Goal: Information Seeking & Learning: Learn about a topic

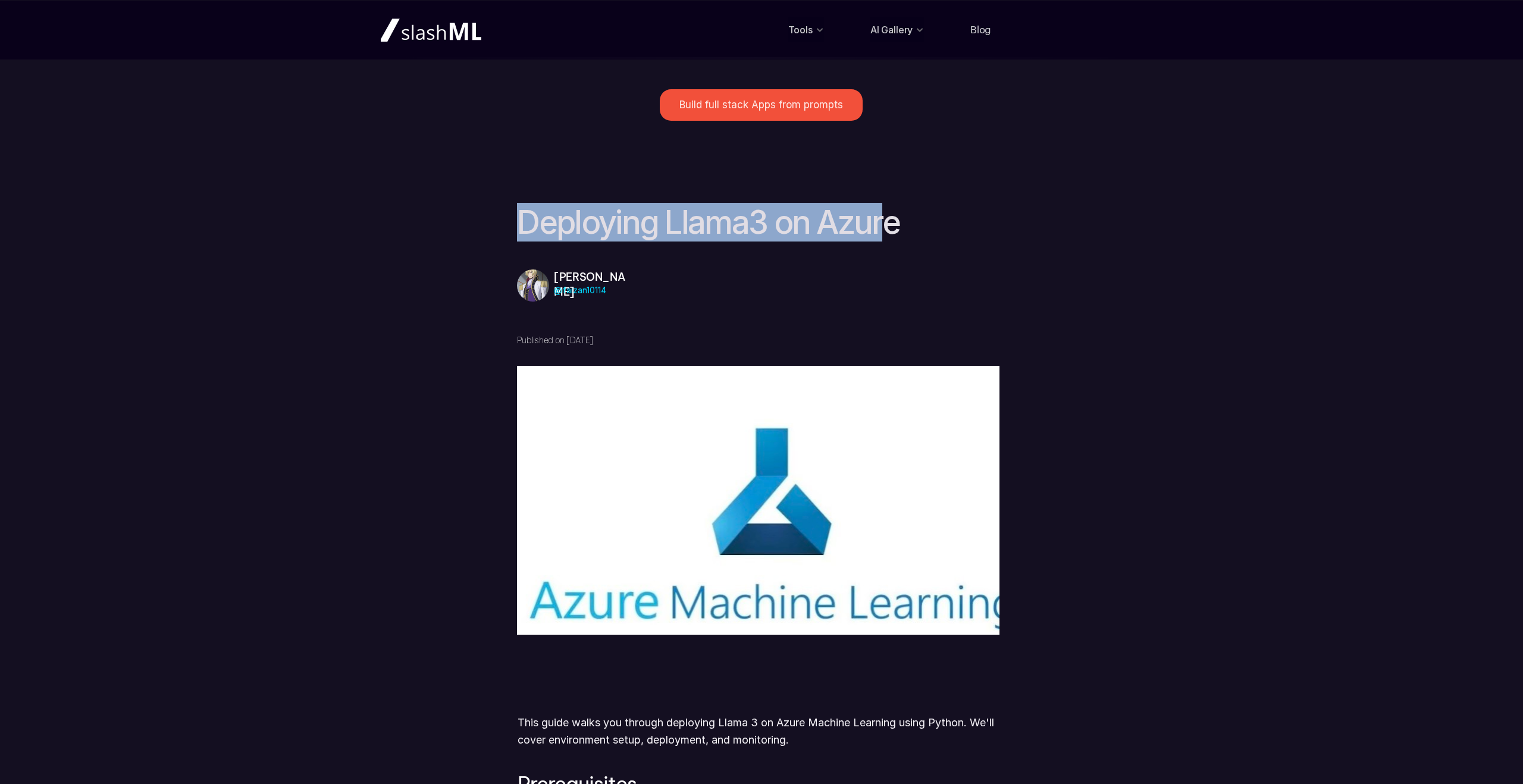
drag, startPoint x: 534, startPoint y: 228, endPoint x: 890, endPoint y: 227, distance: 356.0
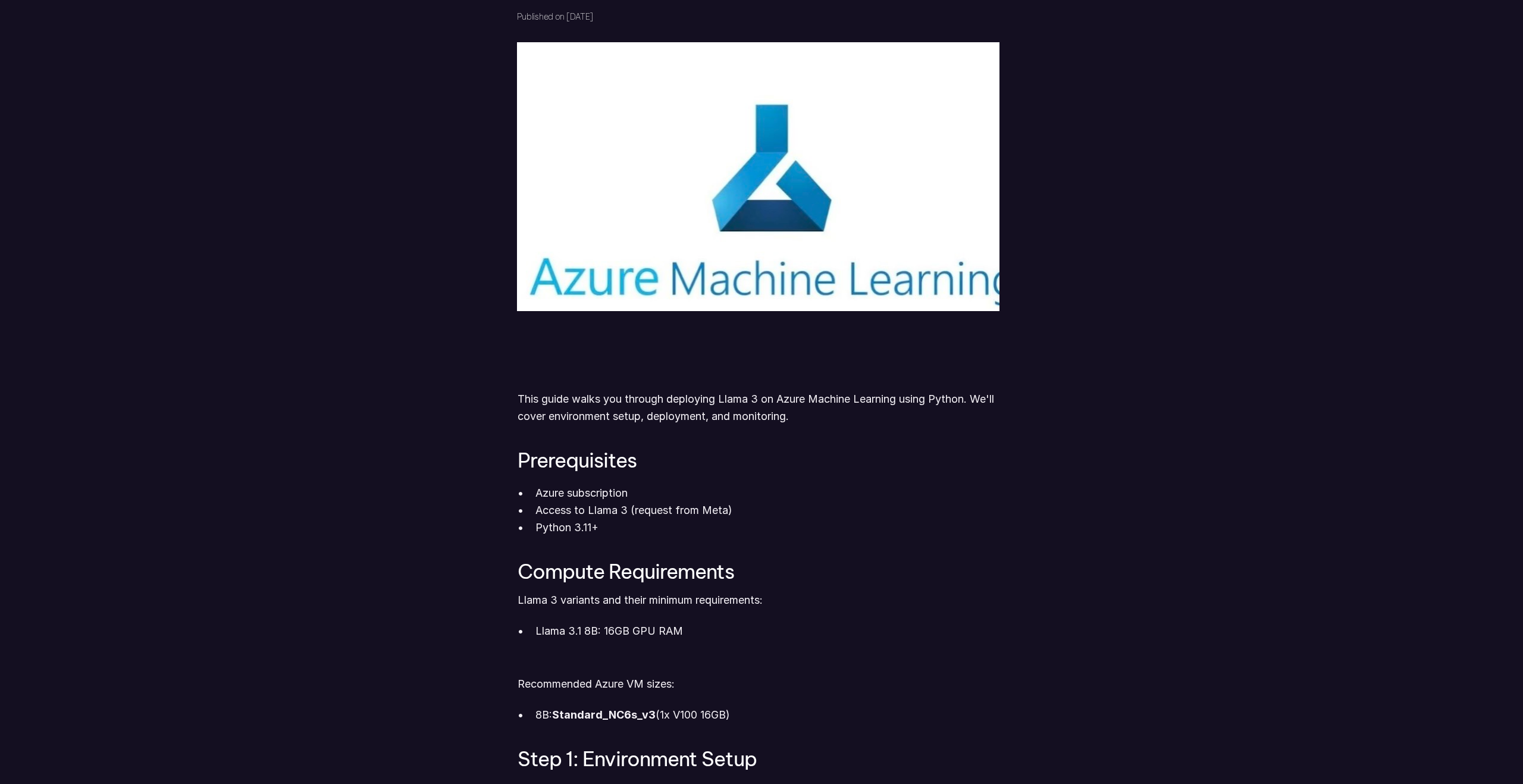
scroll to position [444, 0]
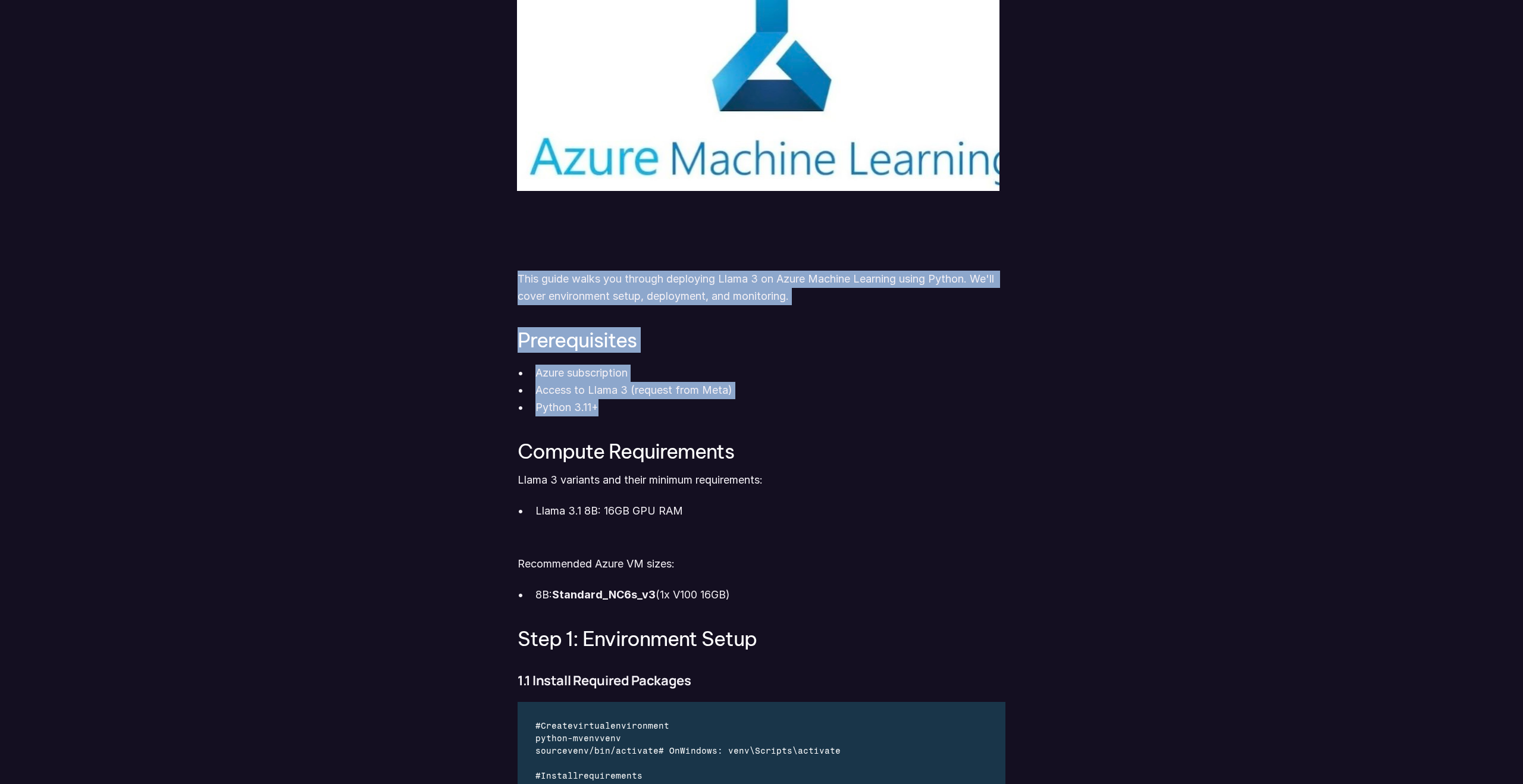
drag, startPoint x: 512, startPoint y: 285, endPoint x: 661, endPoint y: 406, distance: 191.9
click at [661, 406] on p "Python 3.11+" at bounding box center [770, 408] width 470 height 17
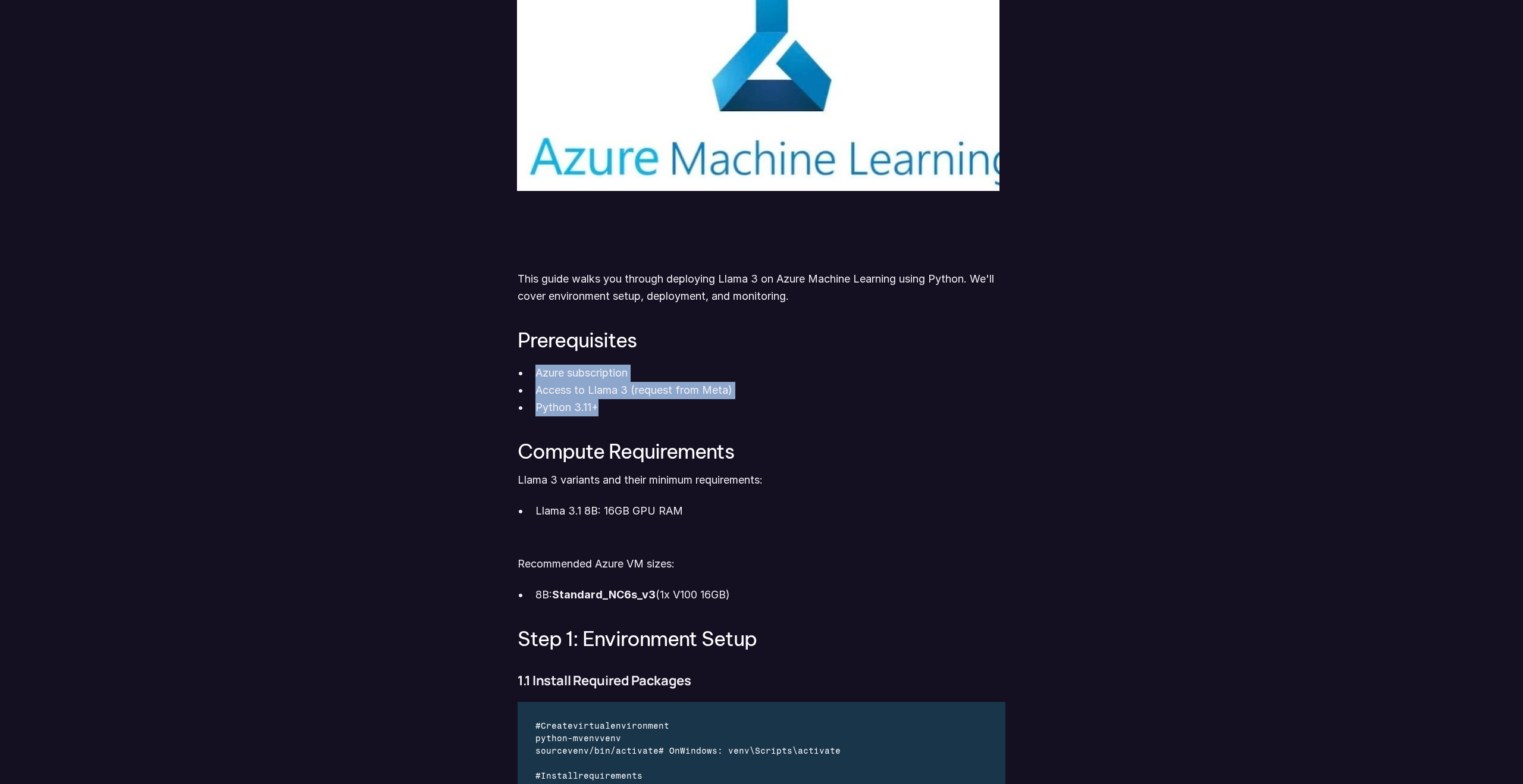
drag, startPoint x: 626, startPoint y: 408, endPoint x: 533, endPoint y: 371, distance: 100.1
click at [533, 371] on ul "Azure subscription Access to Llama 3 (request from Meta) Python 3.11+" at bounding box center [761, 390] width 488 height 51
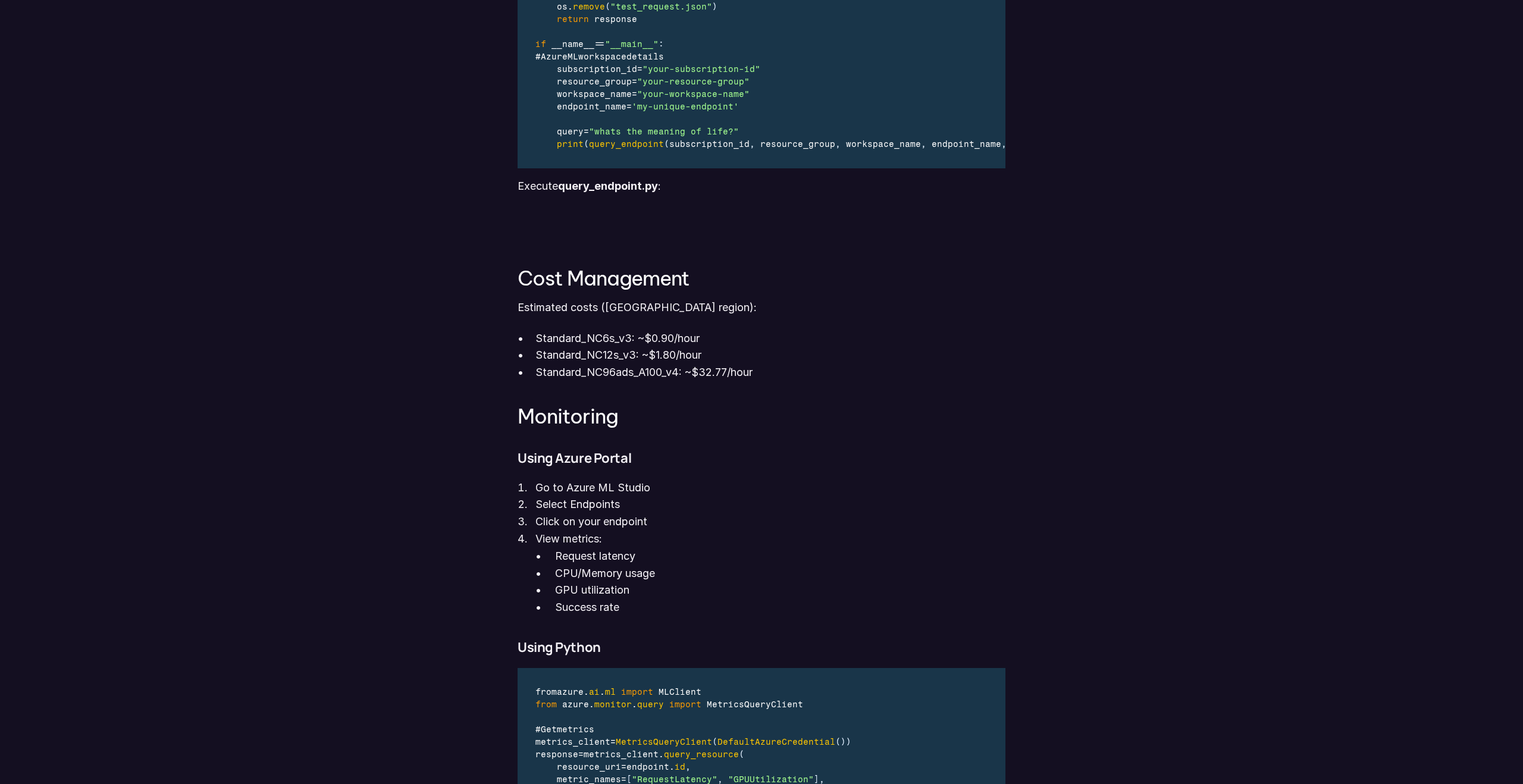
scroll to position [3783, 0]
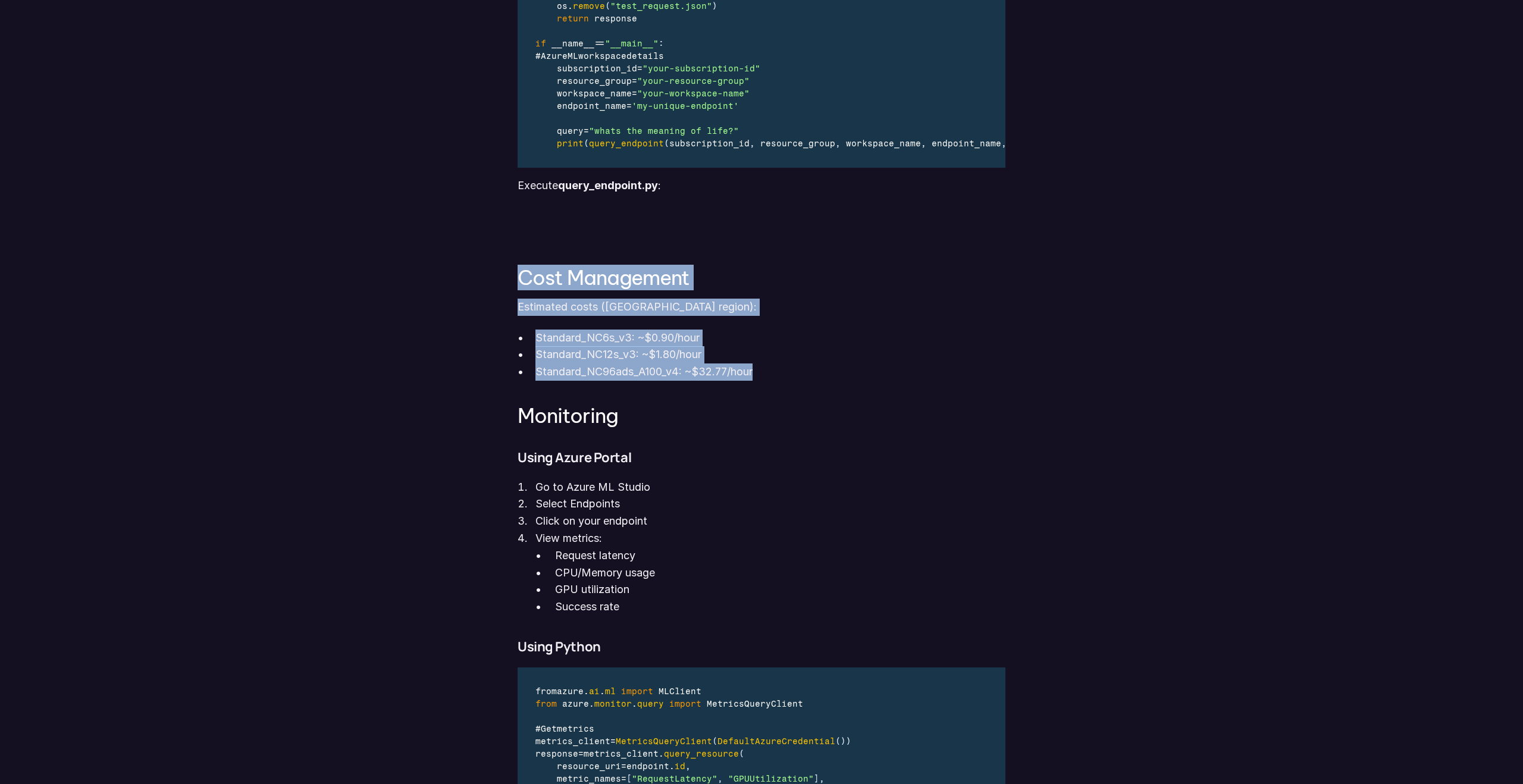
drag, startPoint x: 506, startPoint y: 272, endPoint x: 780, endPoint y: 374, distance: 292.4
click at [780, 374] on p "Standard_NC96ads_A100_v4: ~$32.77/hour" at bounding box center [770, 372] width 470 height 17
drag, startPoint x: 796, startPoint y: 374, endPoint x: 507, endPoint y: 271, distance: 306.8
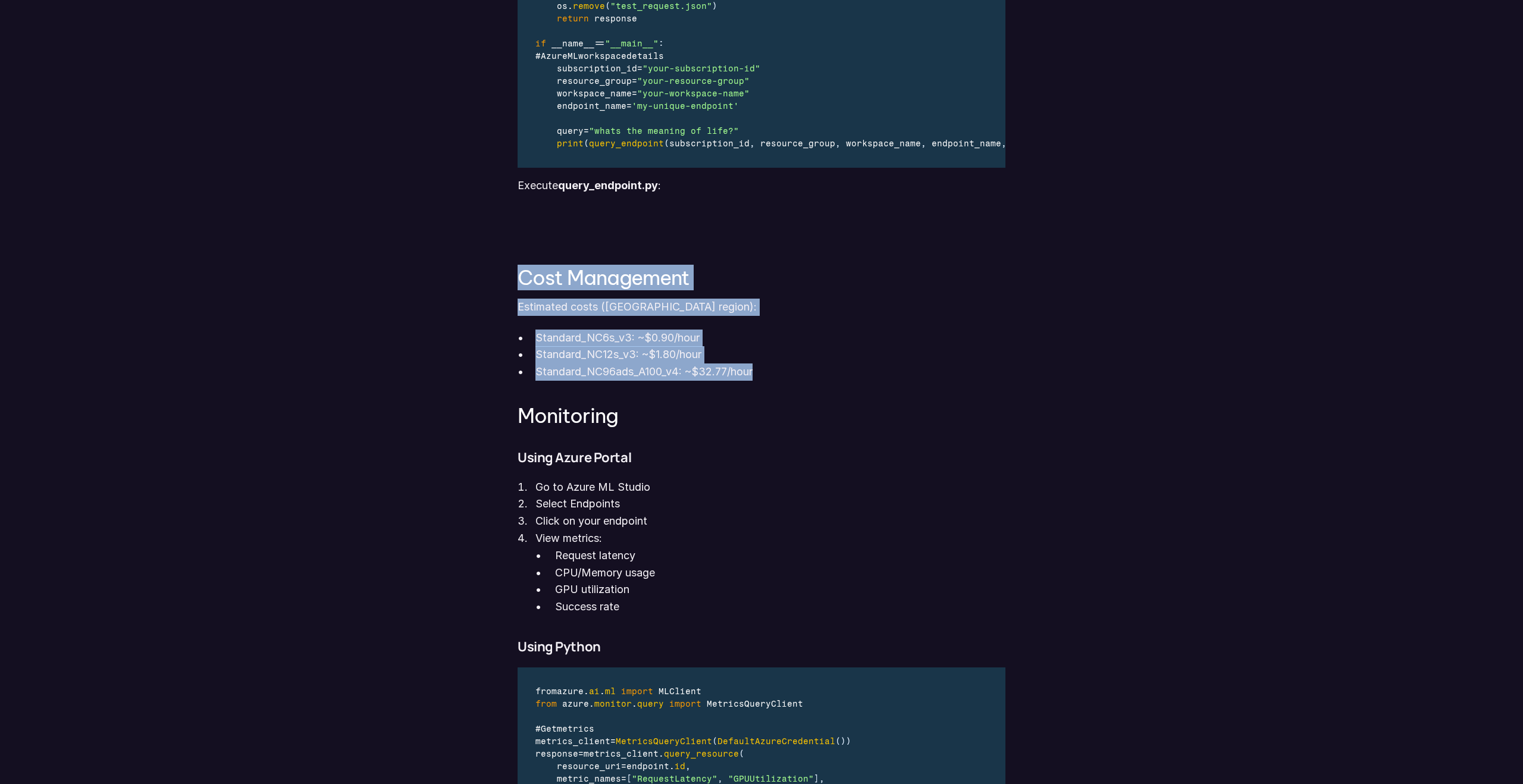
drag, startPoint x: 518, startPoint y: 271, endPoint x: 797, endPoint y: 376, distance: 298.1
click at [797, 376] on p "Standard_NC96ads_A100_v4: ~$32.77/hour" at bounding box center [770, 372] width 470 height 17
drag, startPoint x: 797, startPoint y: 376, endPoint x: 518, endPoint y: 279, distance: 295.4
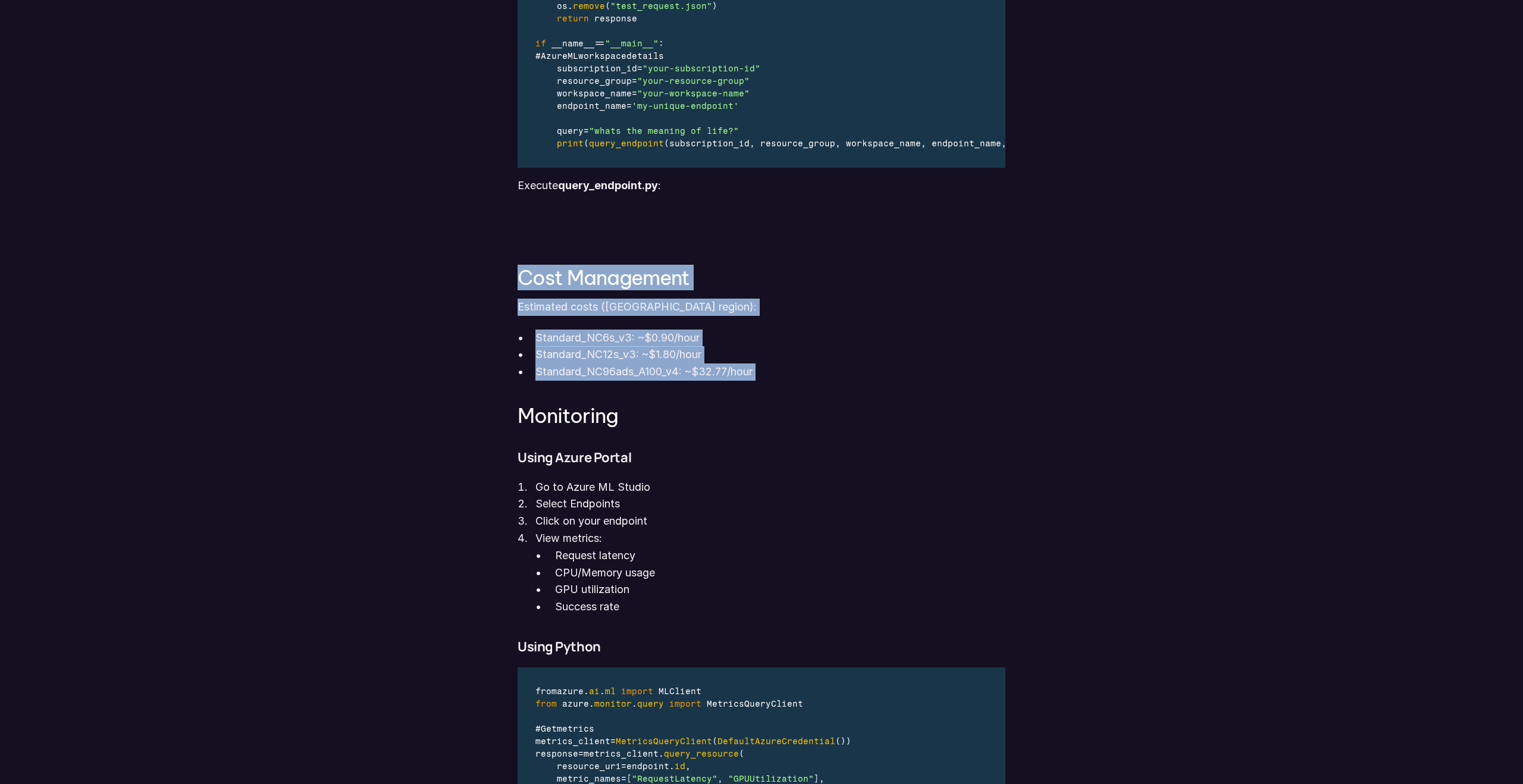
click at [518, 279] on h3 "Cost Management" at bounding box center [761, 277] width 488 height 22
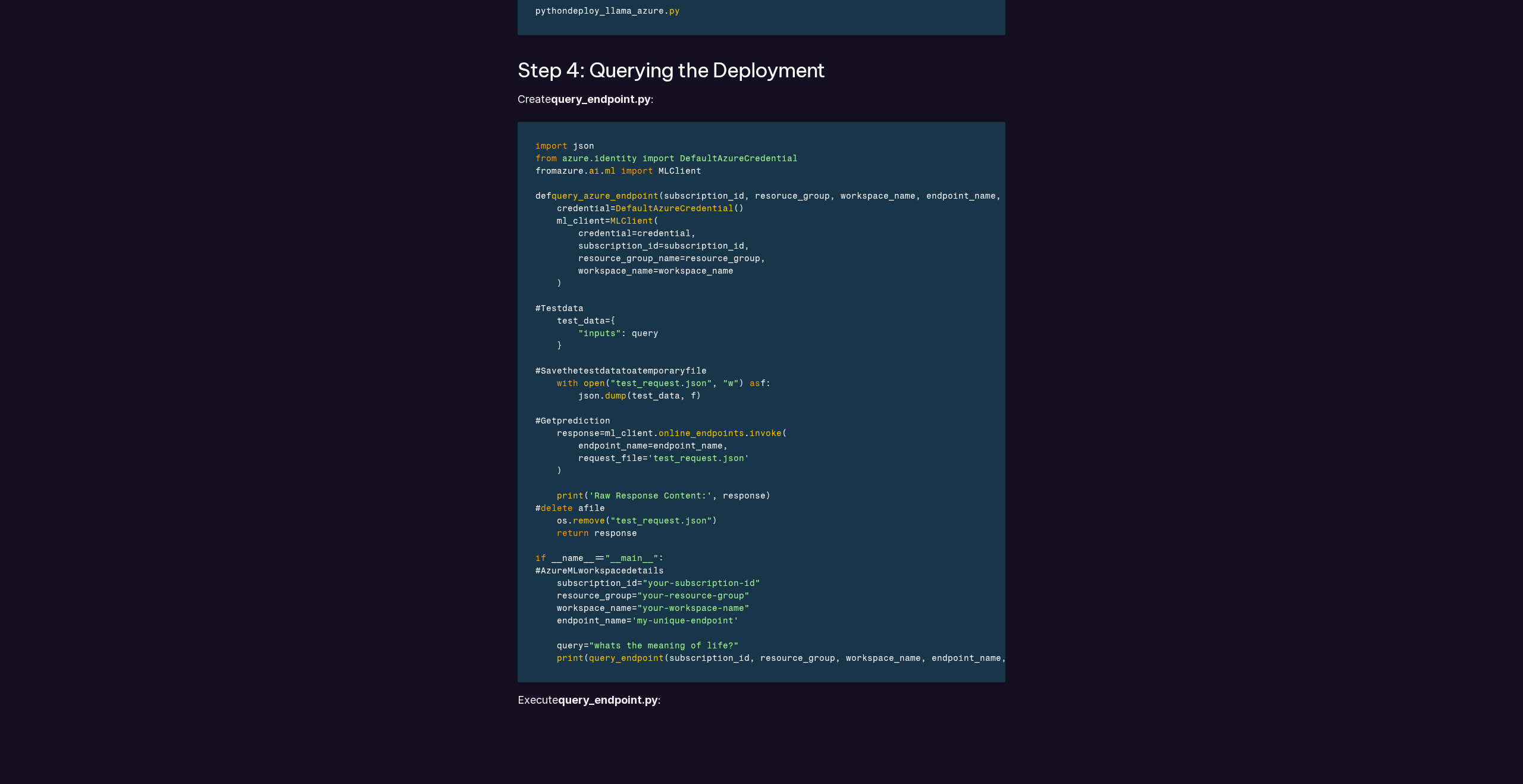
scroll to position [3231, 0]
